Goal: Transaction & Acquisition: Purchase product/service

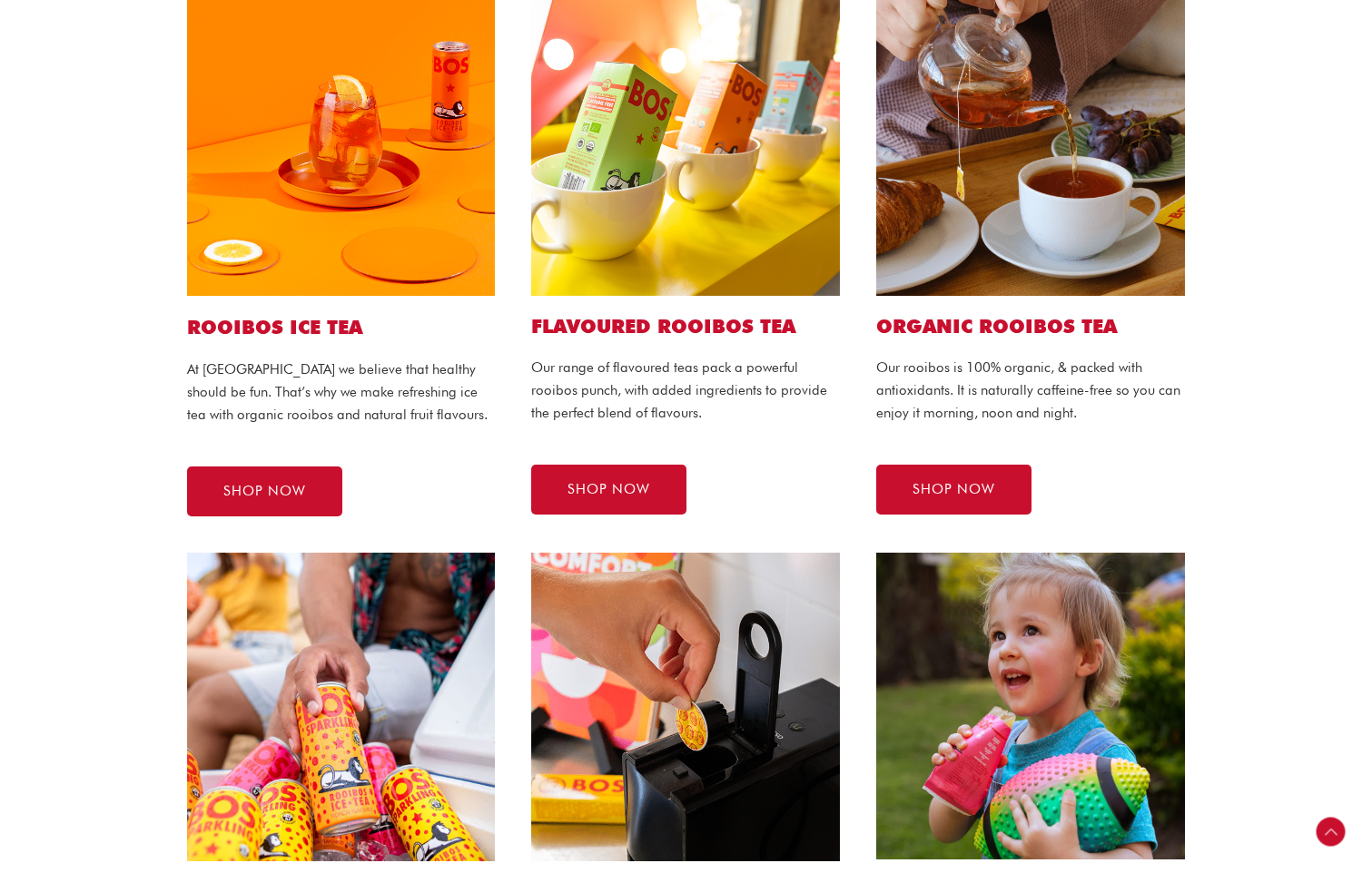
scroll to position [334, 0]
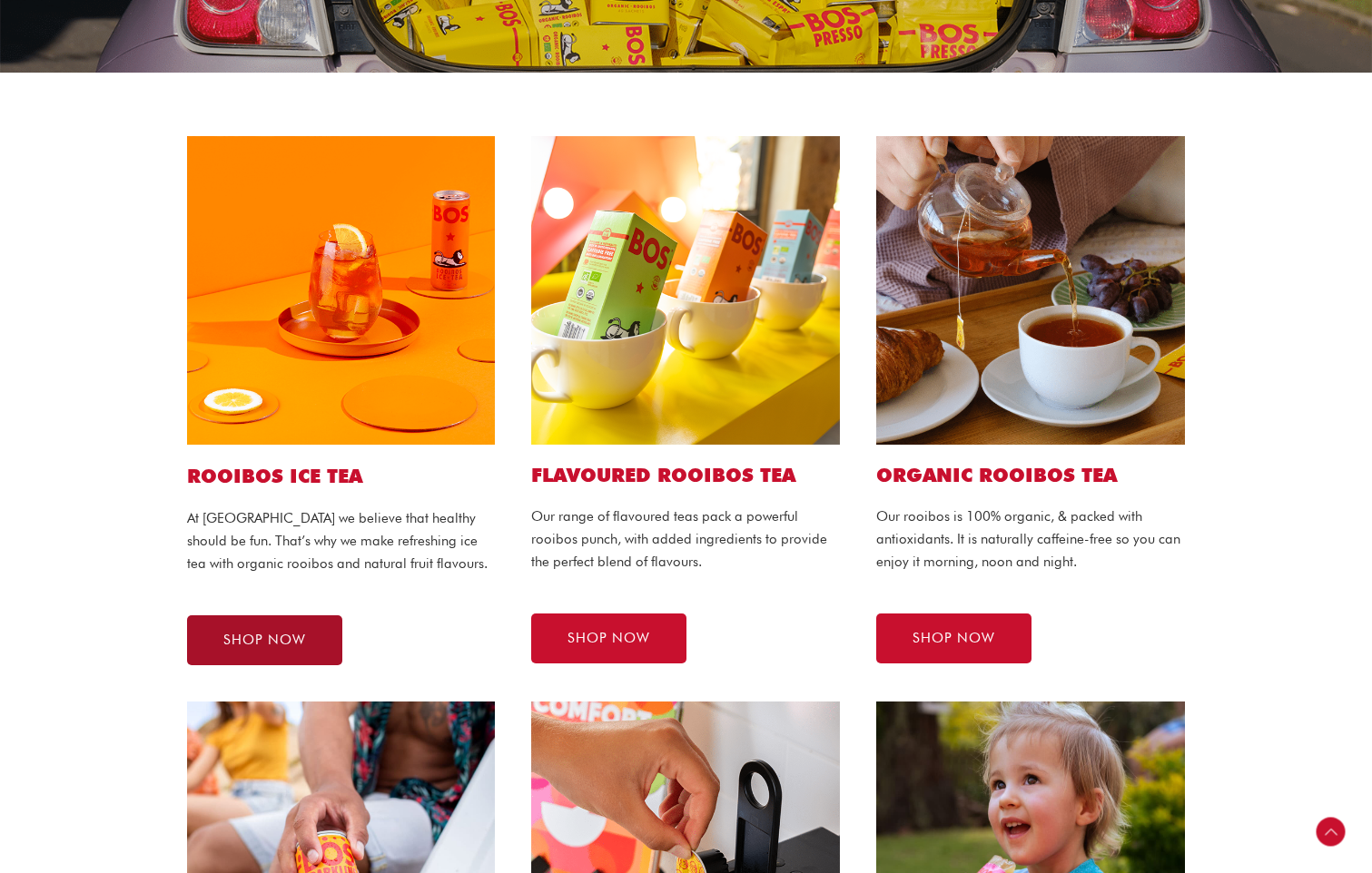
click at [239, 625] on link "SHOP NOW" at bounding box center [264, 640] width 155 height 50
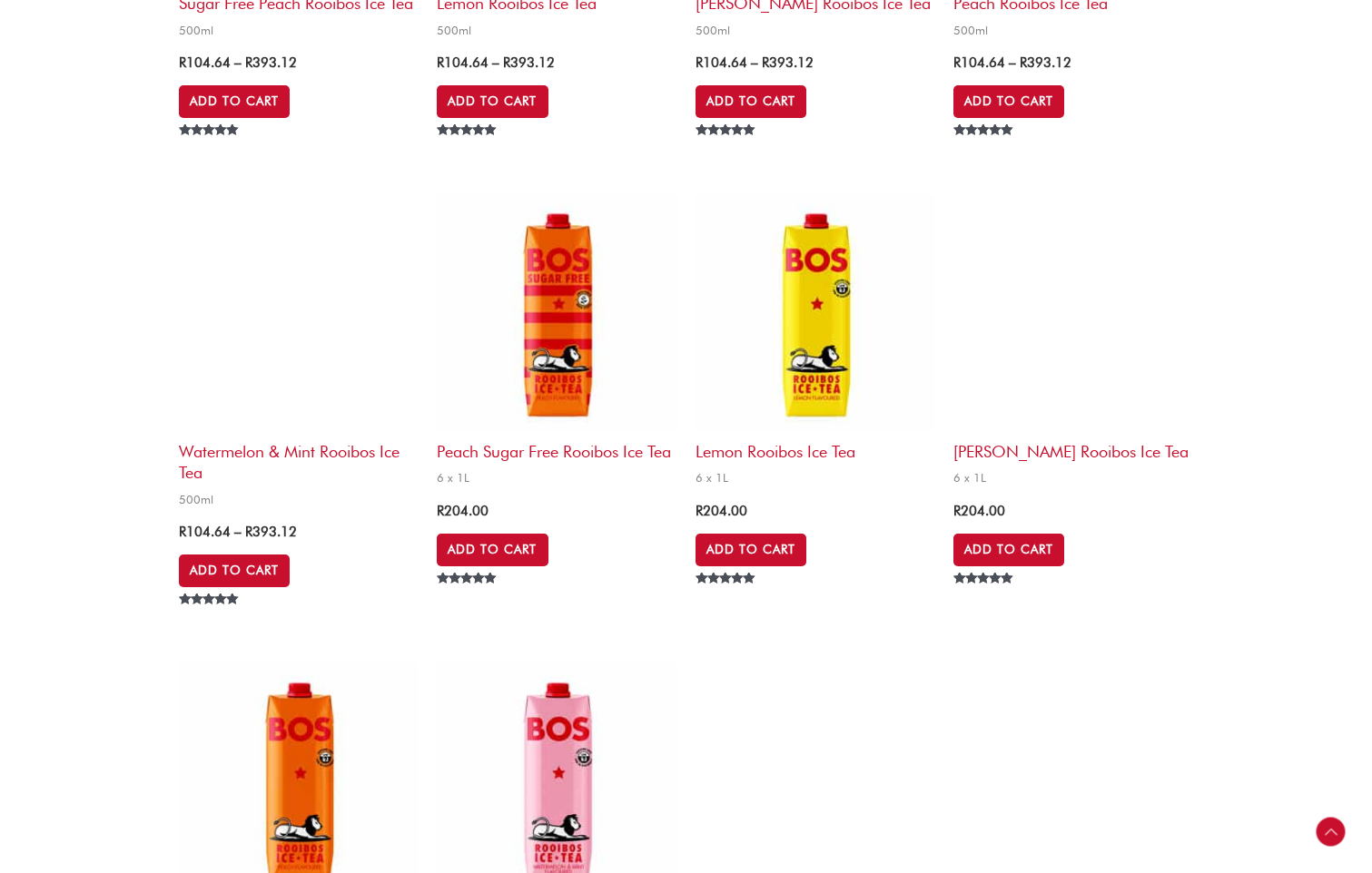
scroll to position [3095, 0]
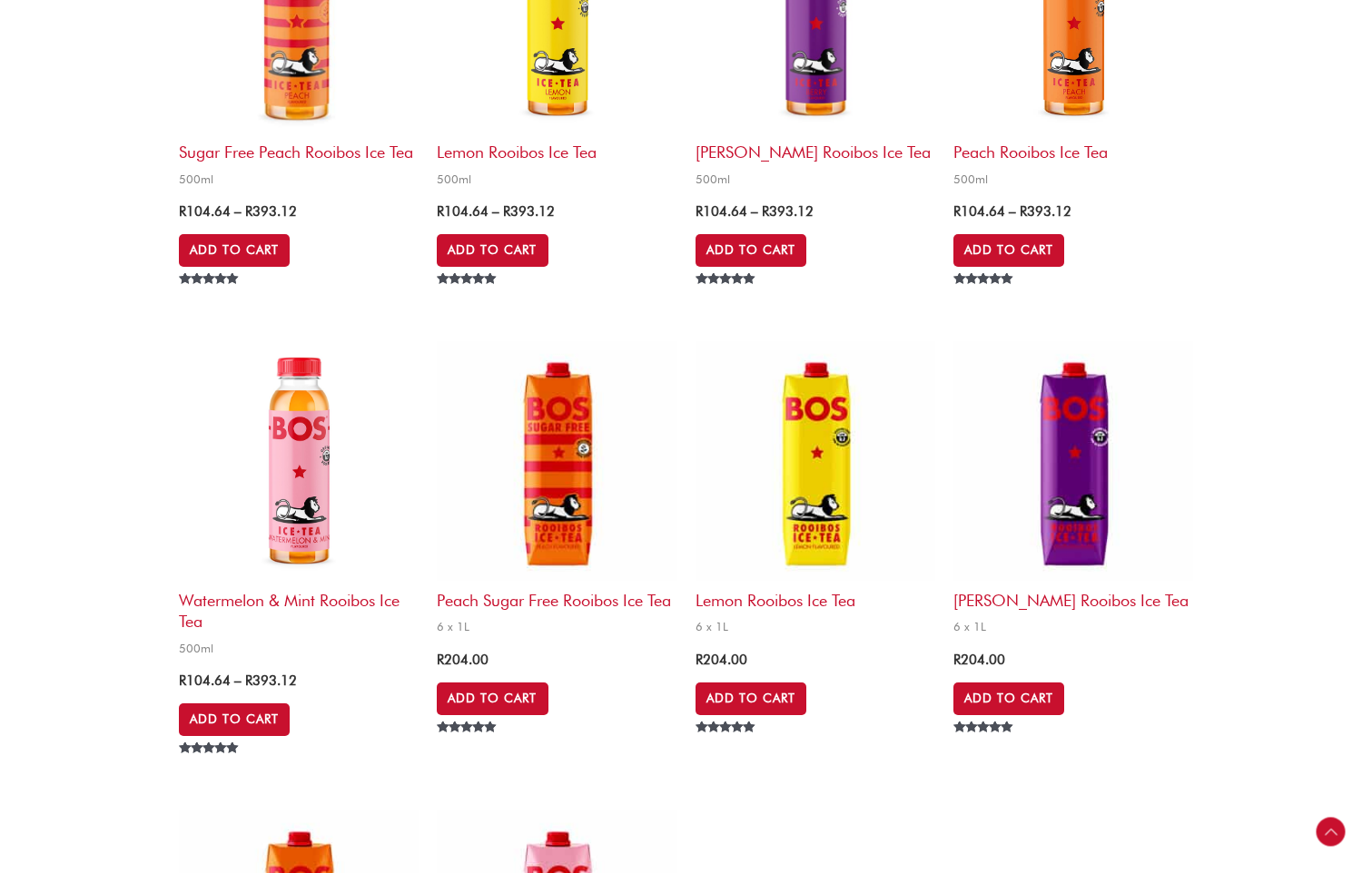
click at [560, 502] on img at bounding box center [557, 461] width 240 height 240
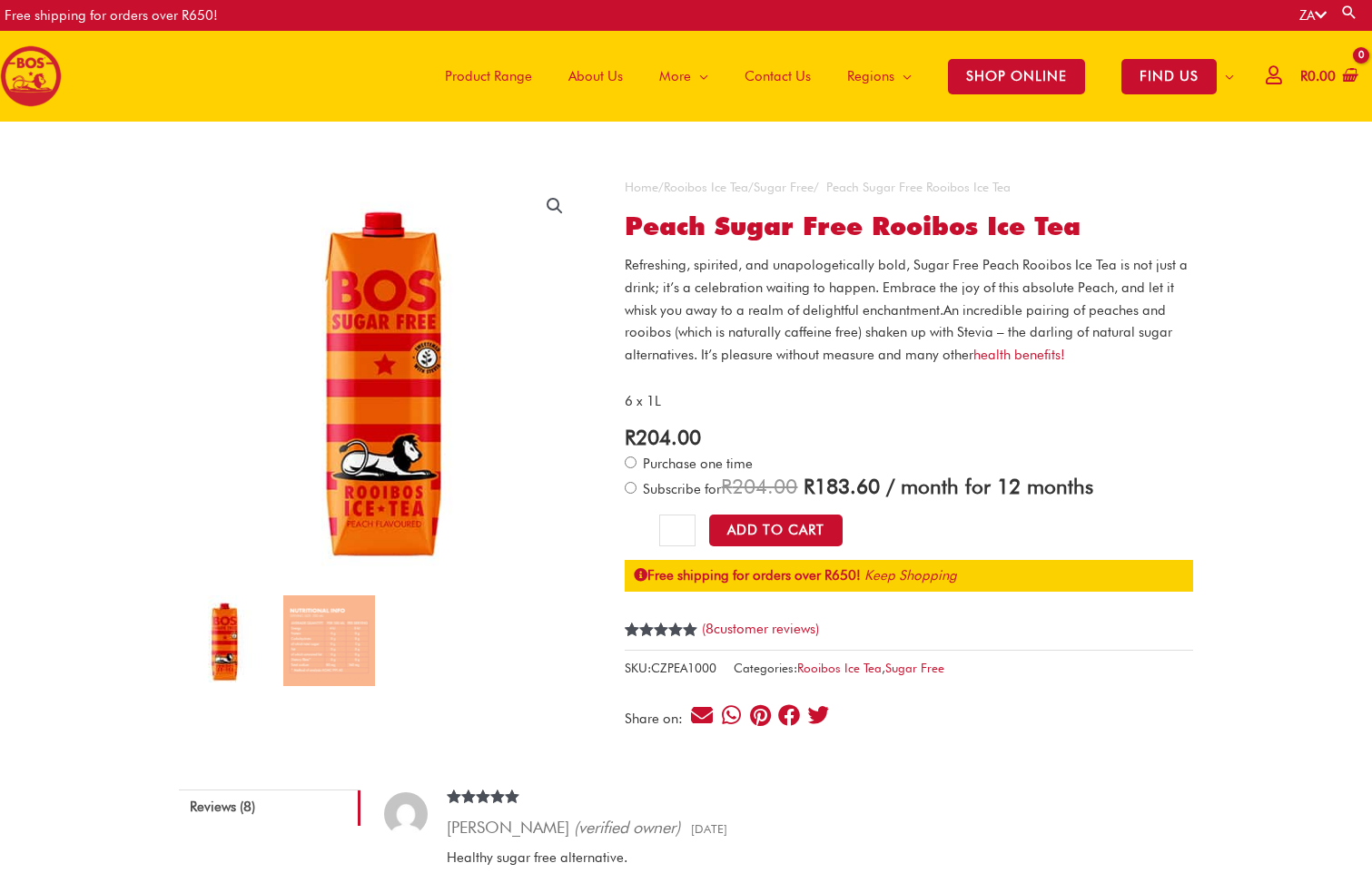
click at [475, 70] on span "Product Range" at bounding box center [488, 76] width 87 height 54
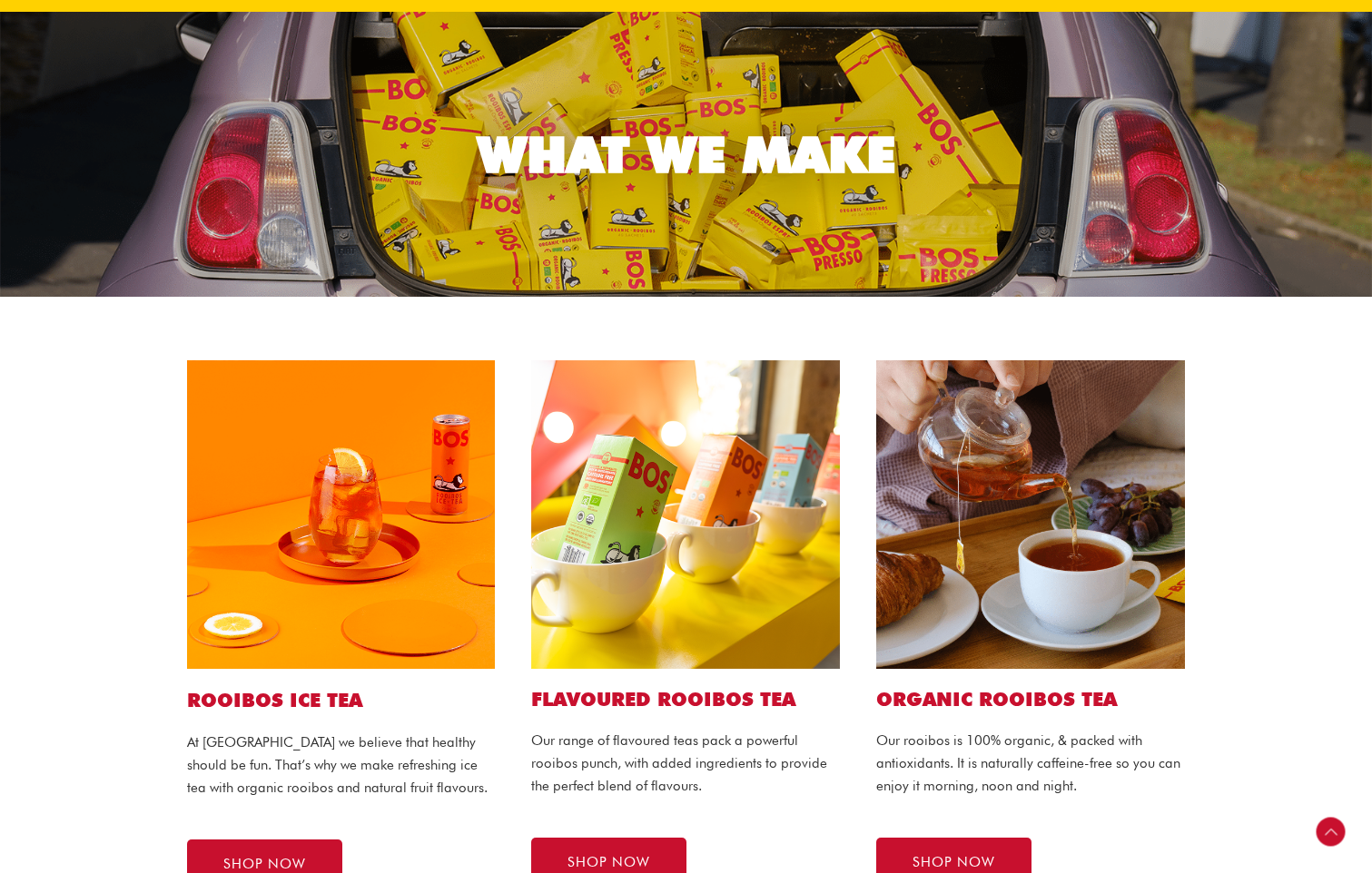
scroll to position [330, 0]
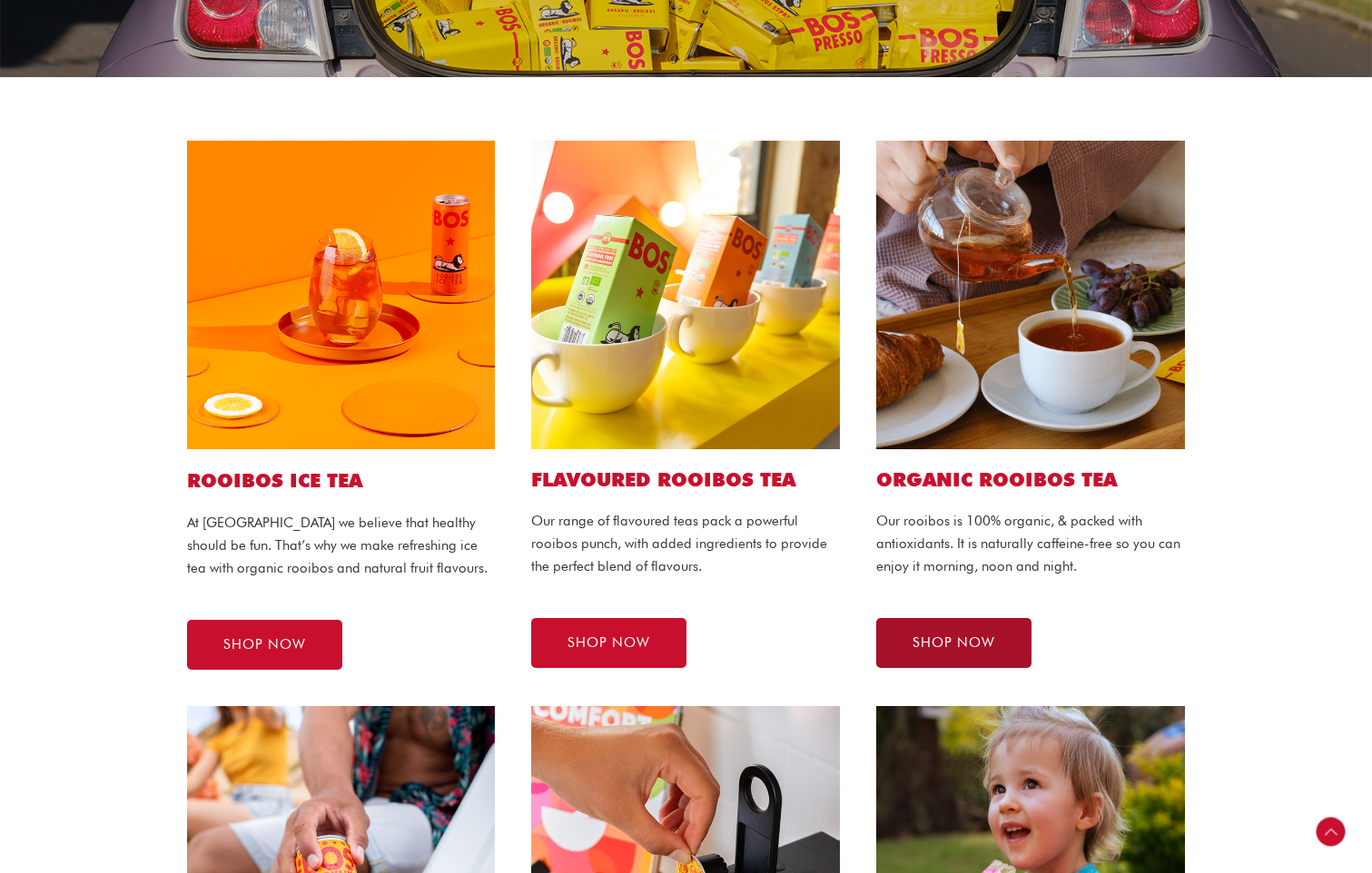
click at [940, 655] on link "SHOP NOW" at bounding box center [953, 643] width 155 height 50
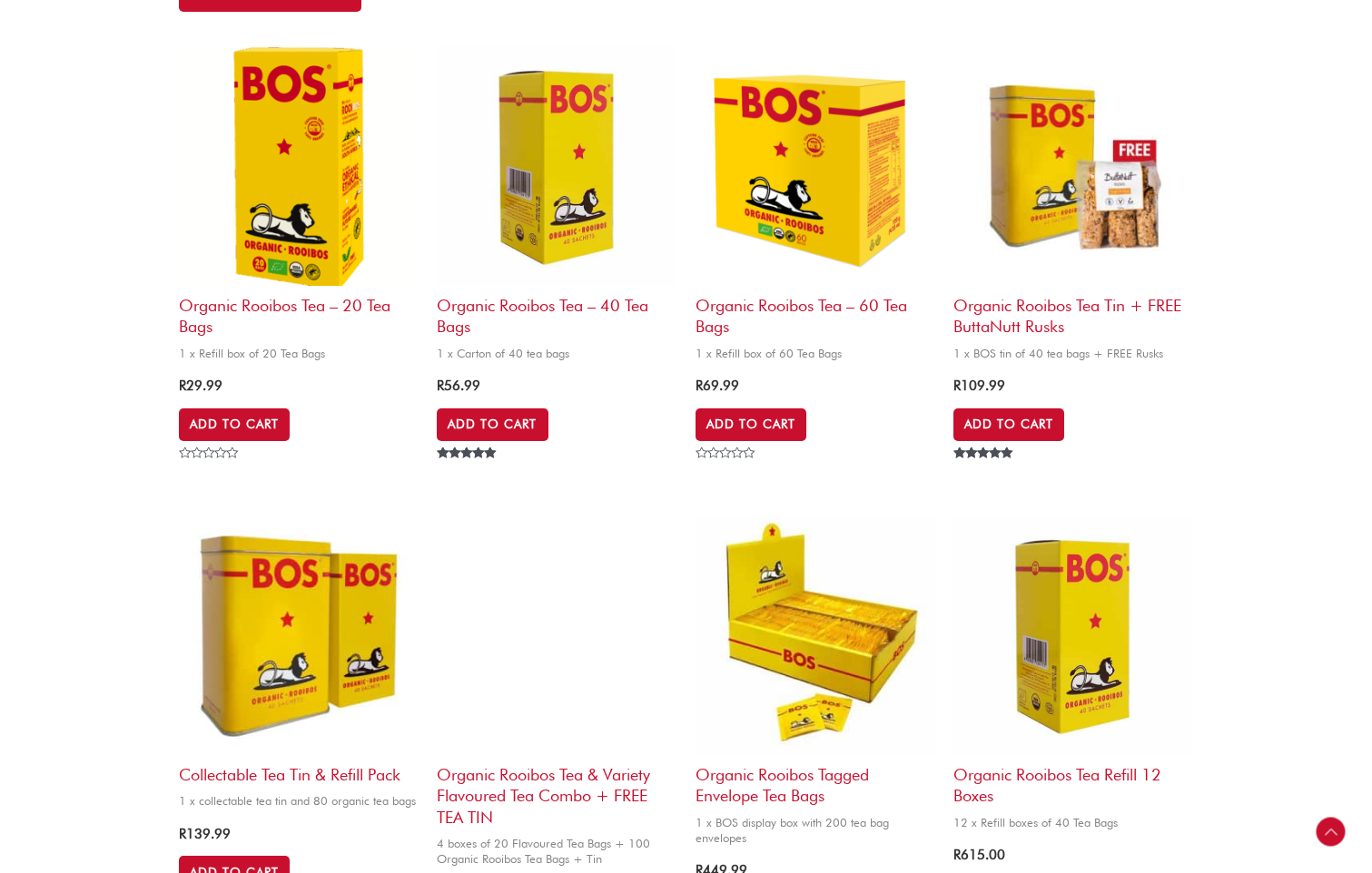
scroll to position [690, 0]
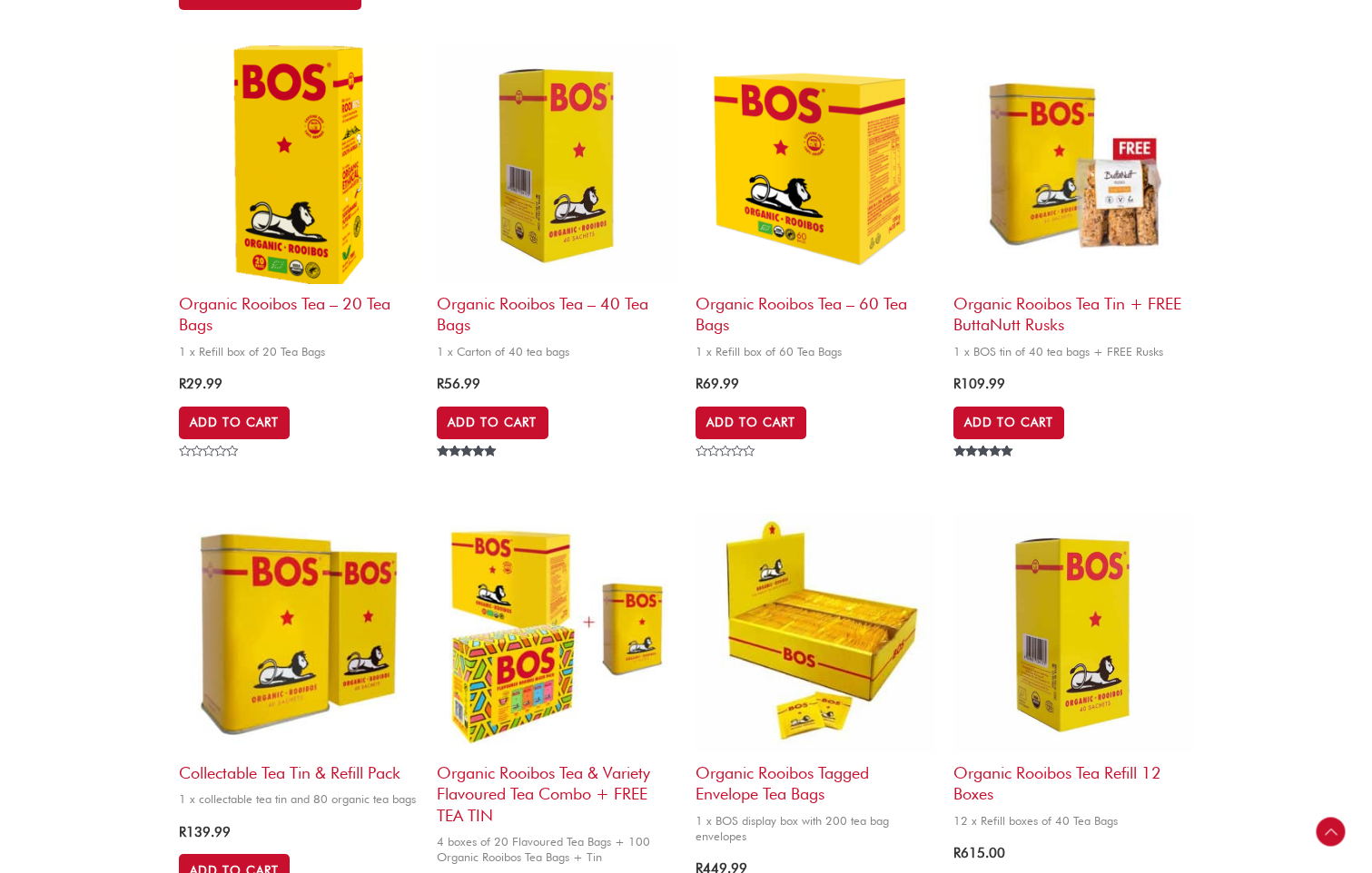
click at [342, 231] on img at bounding box center [299, 164] width 240 height 240
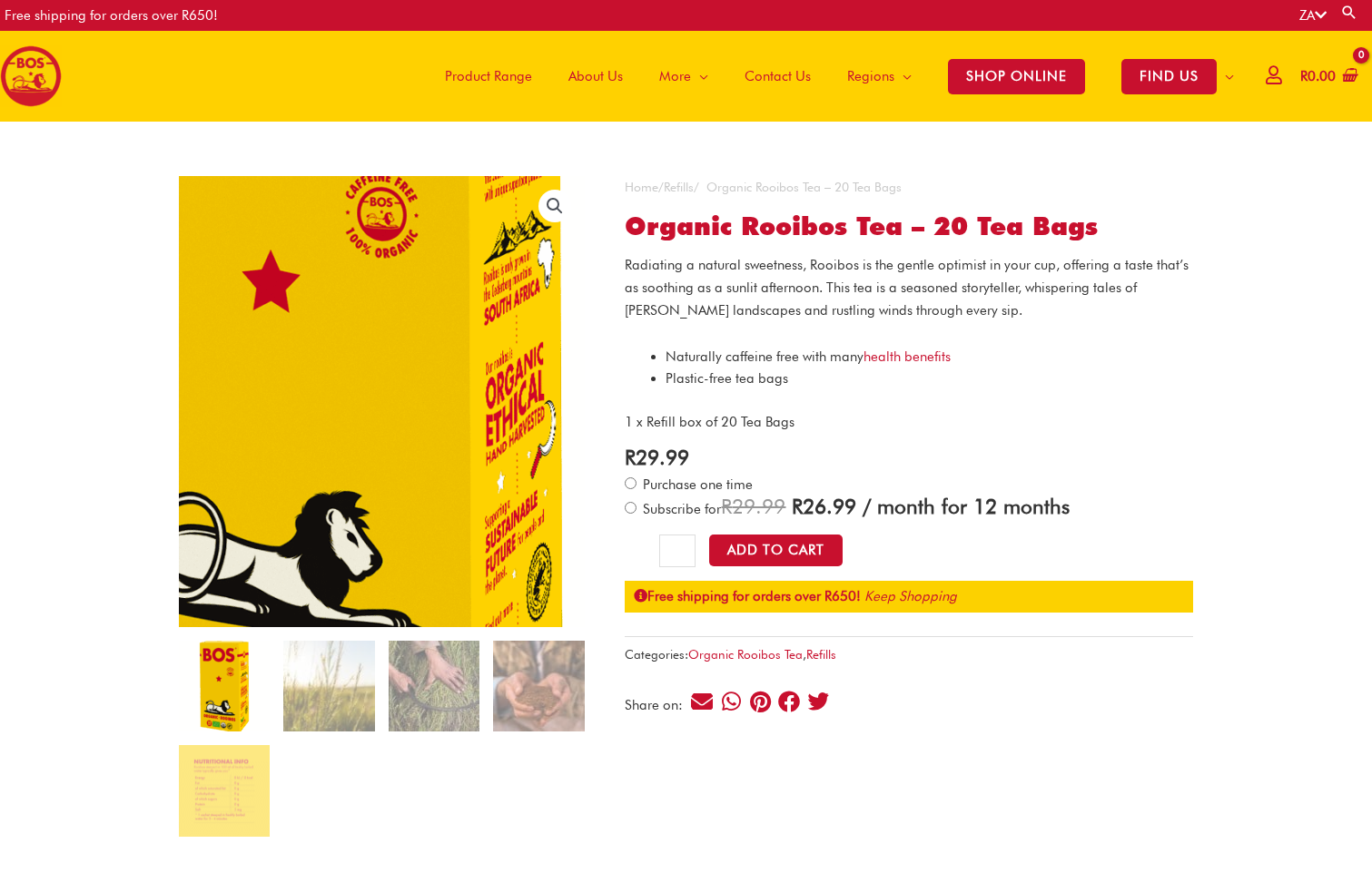
click at [430, 443] on img at bounding box center [324, 353] width 882 height 980
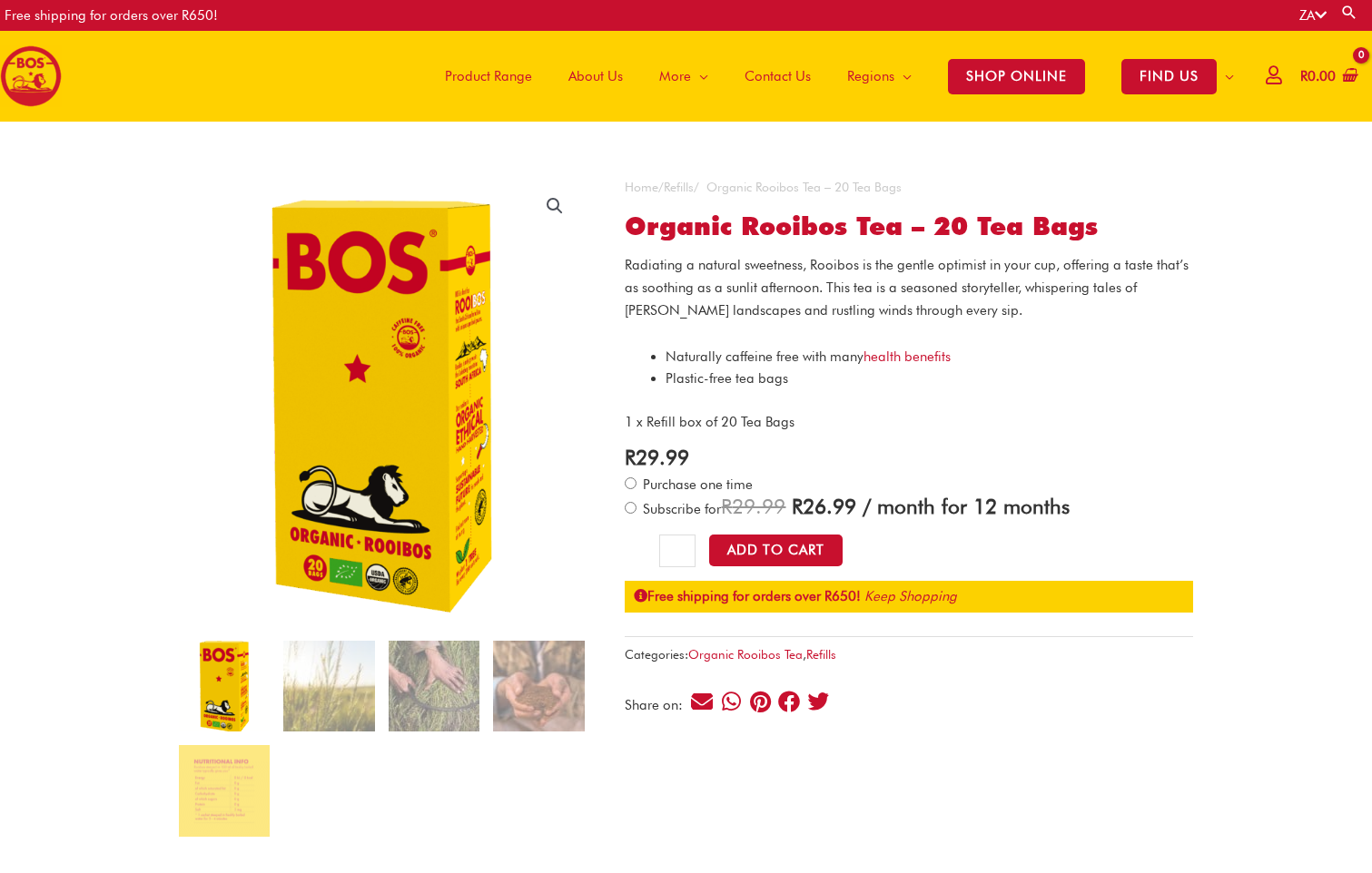
click at [561, 203] on link "🔍" at bounding box center [554, 206] width 33 height 33
